Goal: Navigation & Orientation: Find specific page/section

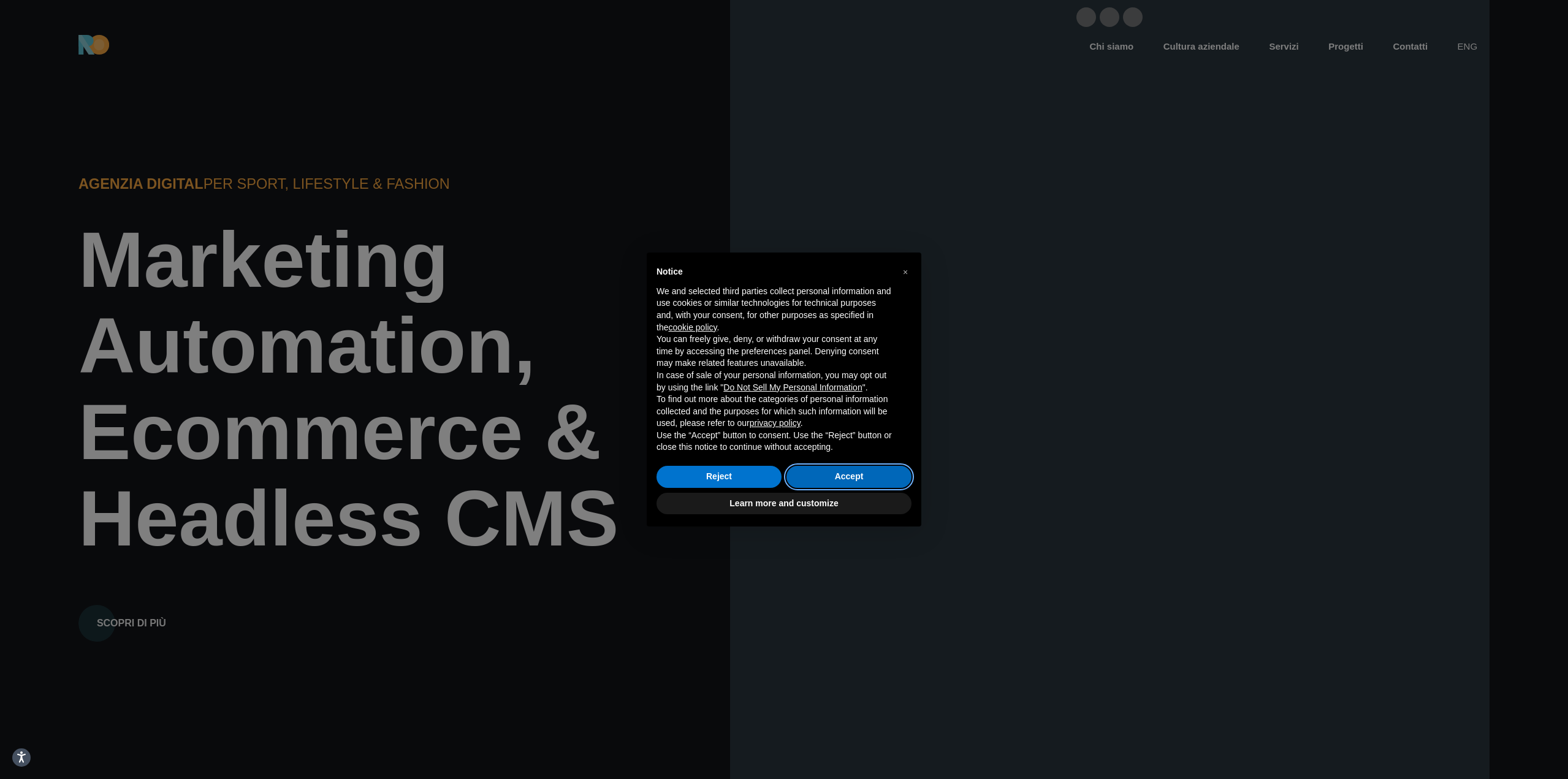
click at [843, 476] on button "Accept" at bounding box center [849, 477] width 125 height 22
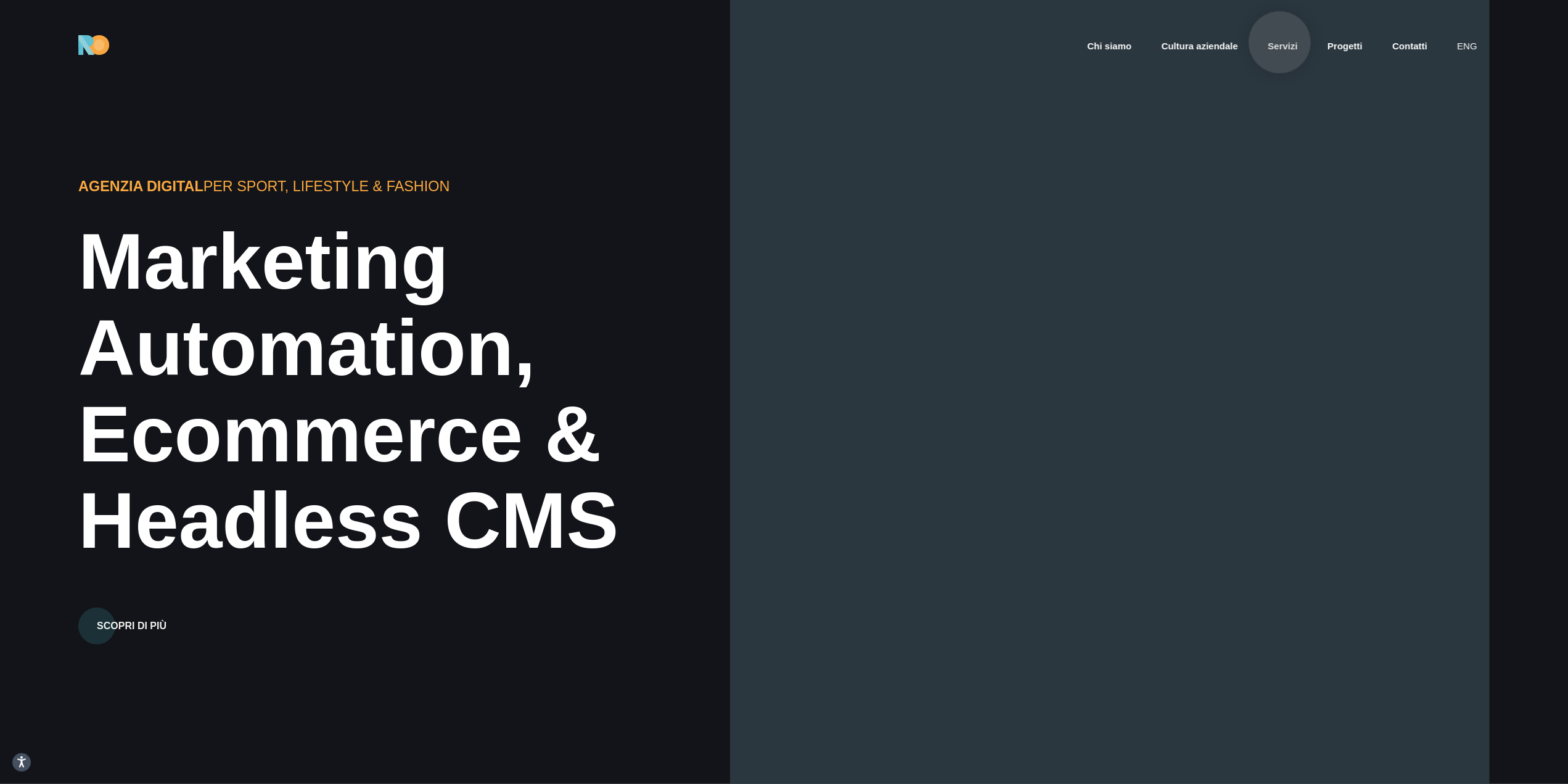
click at [1280, 43] on link "Servizi" at bounding box center [1283, 46] width 32 height 14
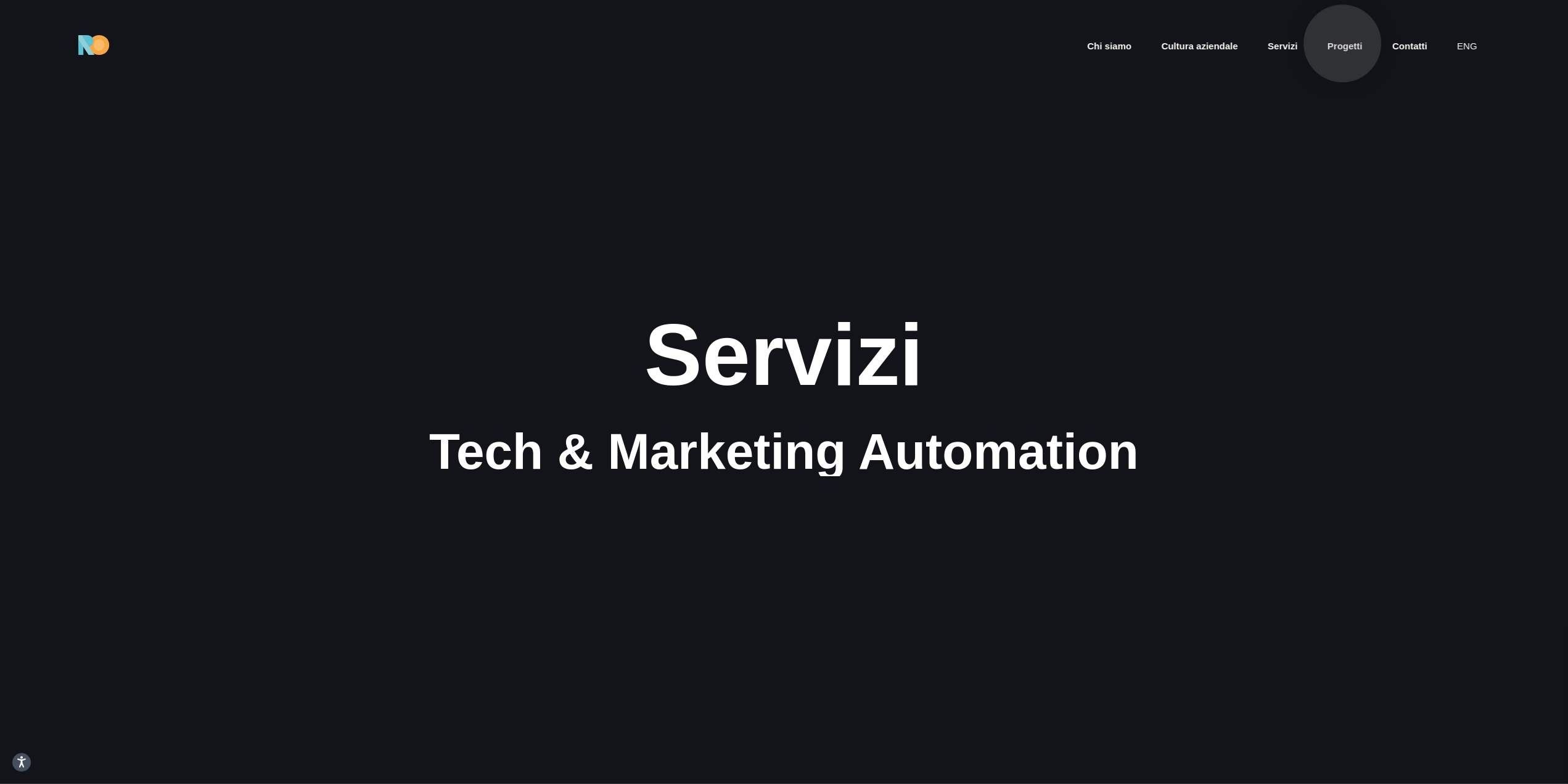
click at [1338, 43] on link "Progetti" at bounding box center [1345, 46] width 37 height 14
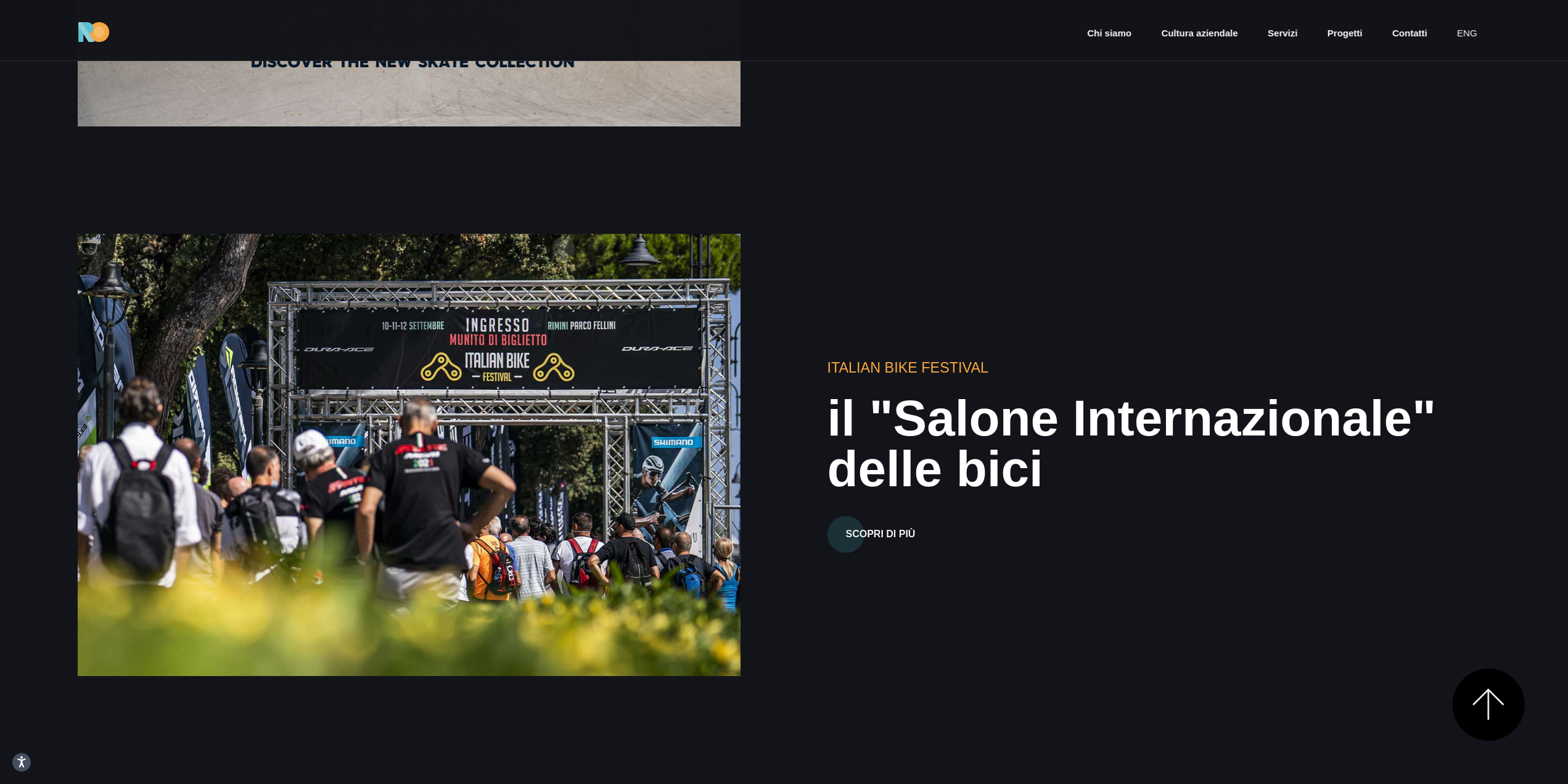
scroll to position [2529, 0]
